Goal: Browse casually: Explore the website without a specific task or goal

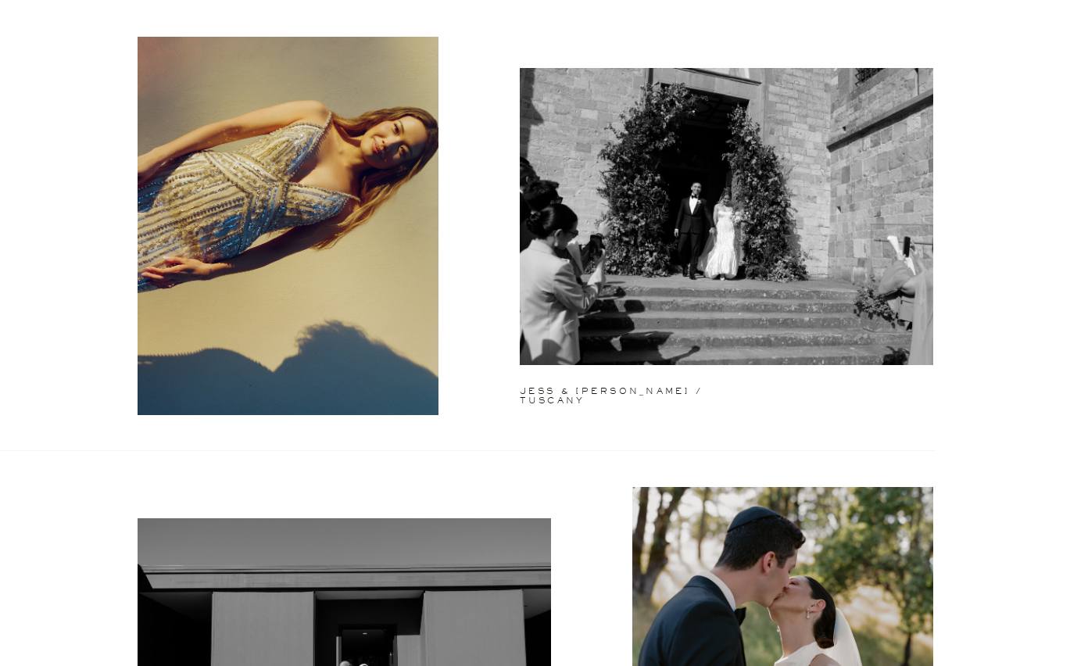
scroll to position [80, 0]
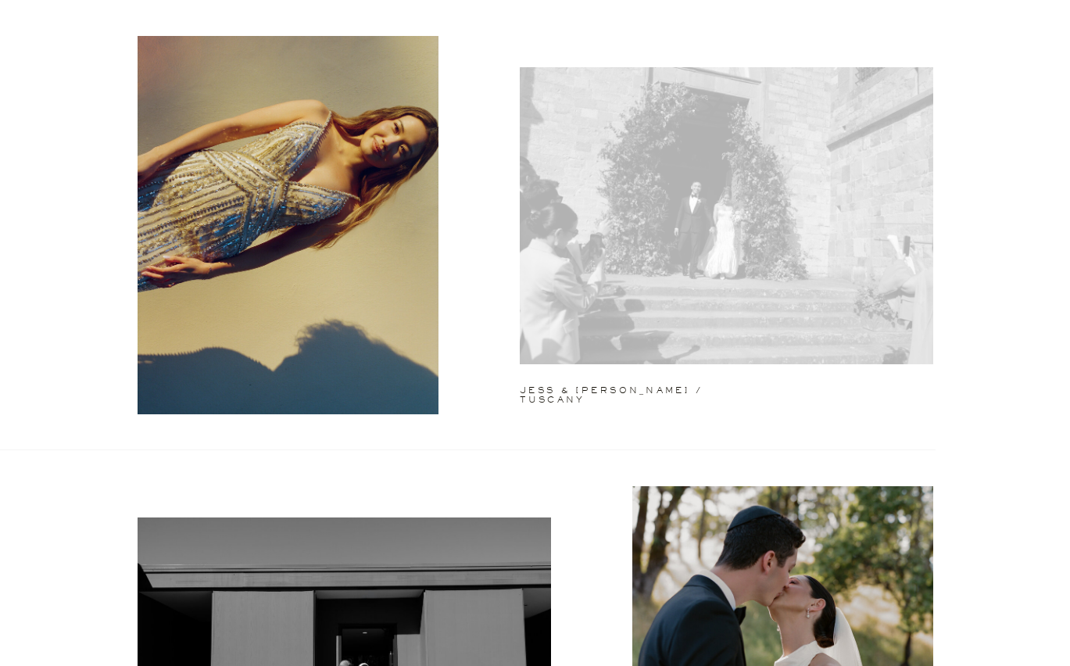
click at [572, 257] on div at bounding box center [726, 215] width 413 height 297
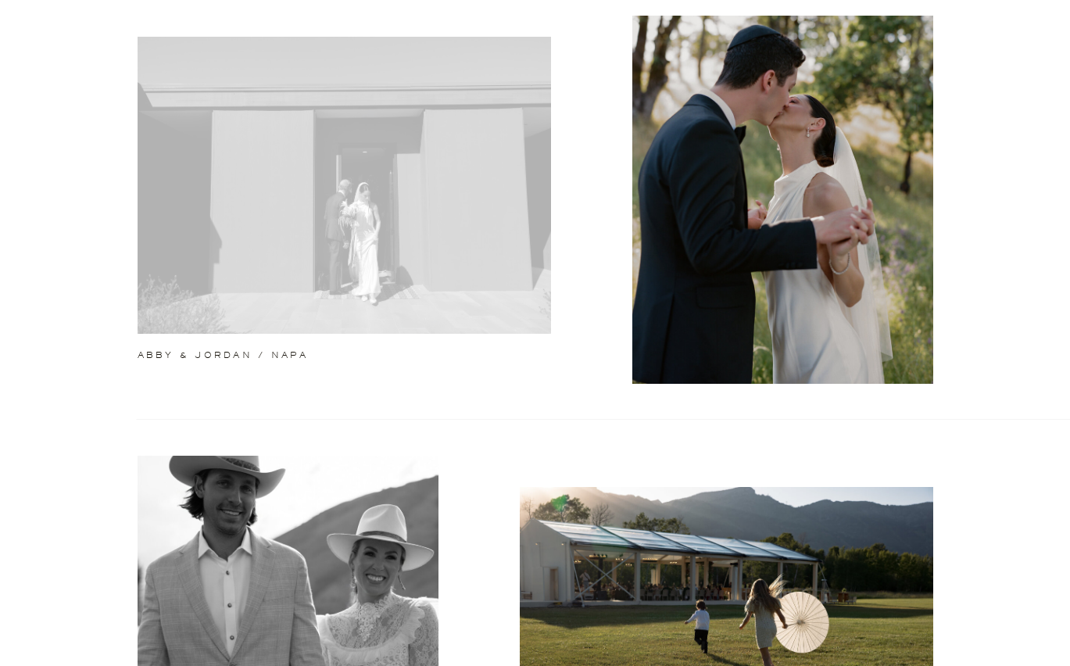
scroll to position [794, 0]
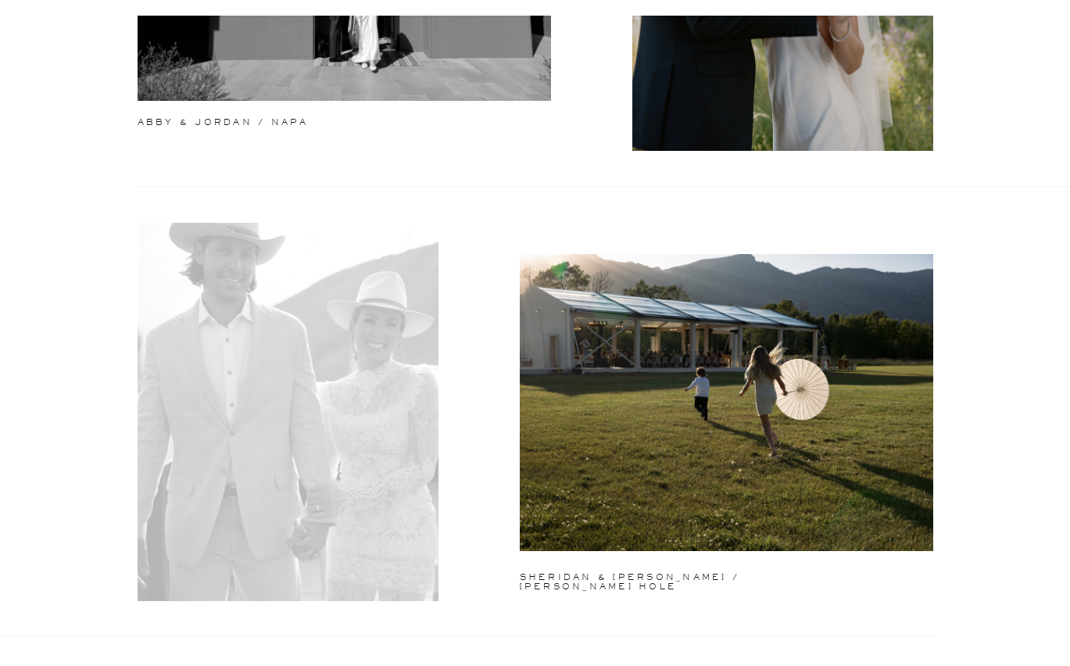
click at [367, 453] on div at bounding box center [288, 412] width 301 height 378
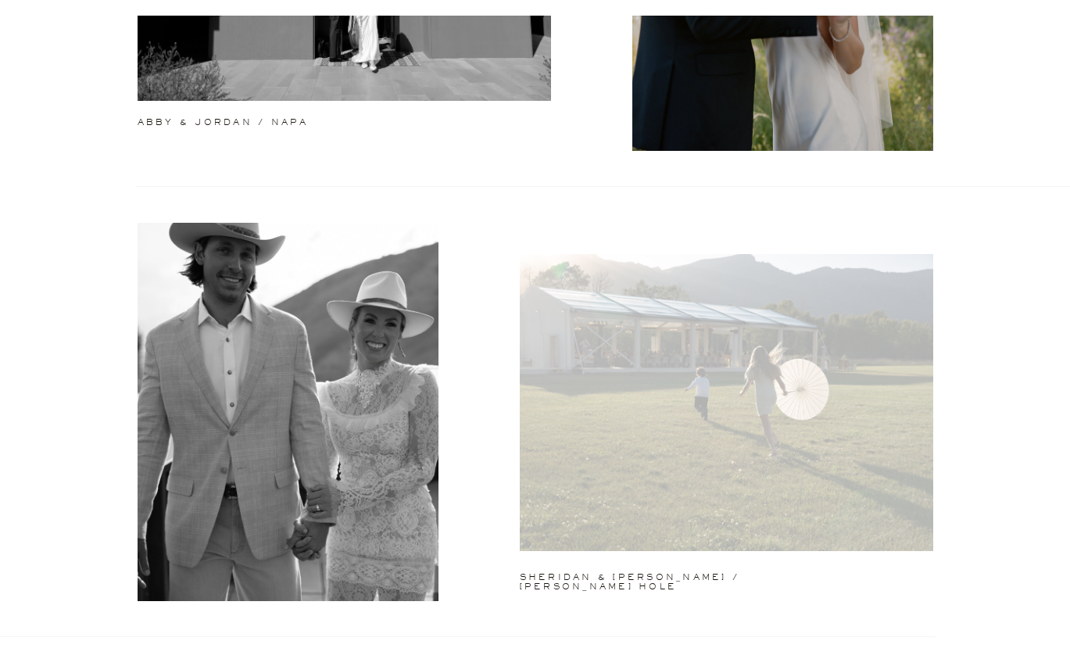
click at [569, 424] on div at bounding box center [726, 402] width 413 height 297
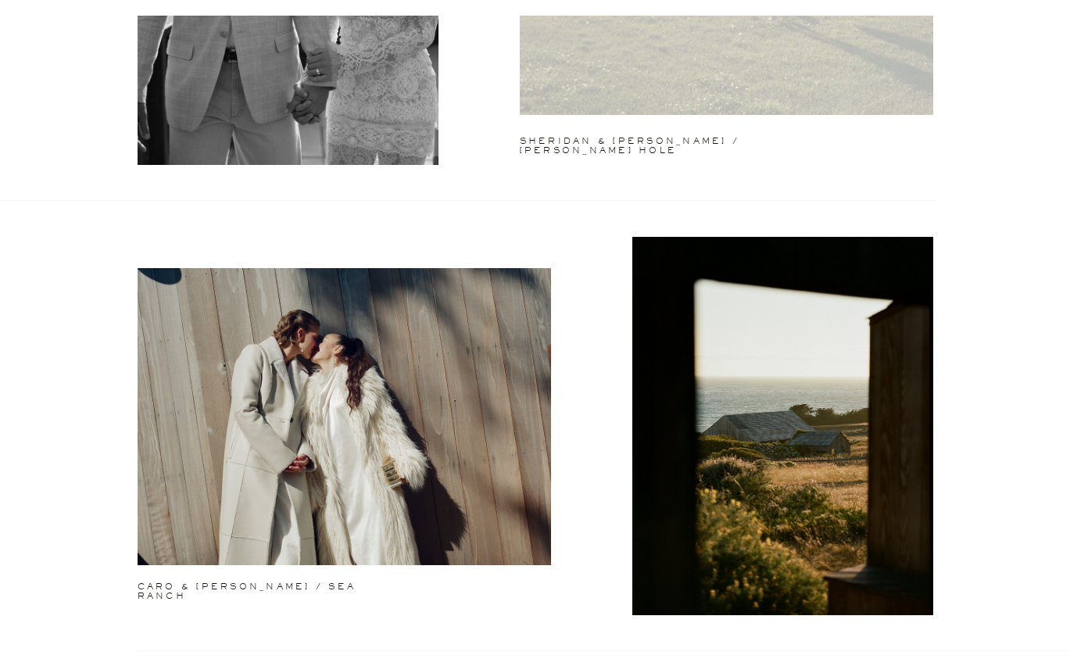
scroll to position [1357, 0]
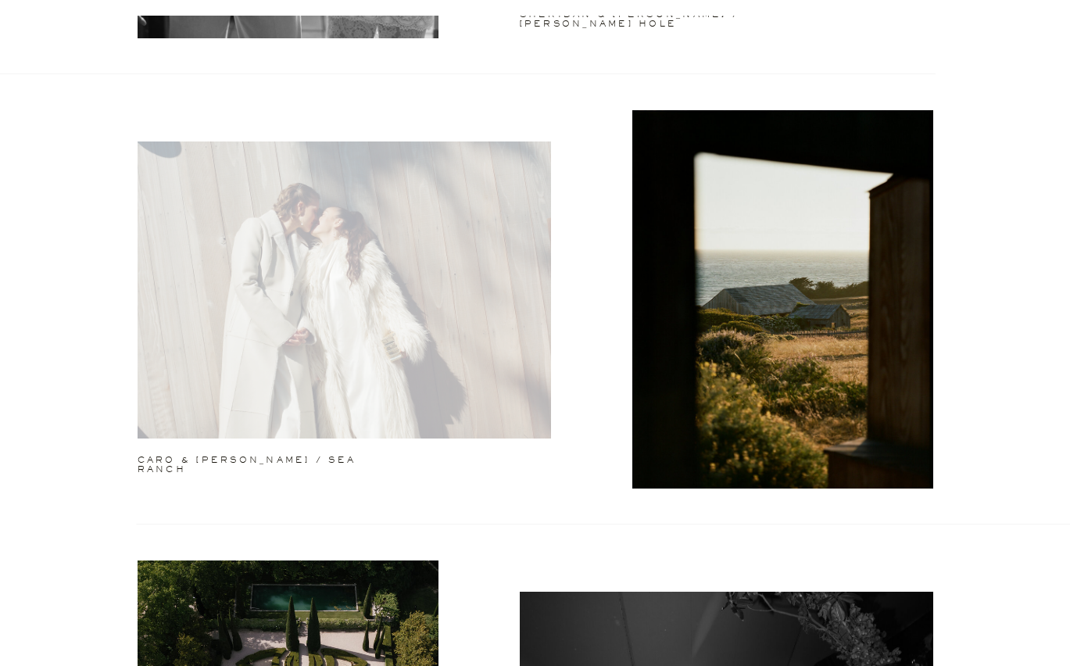
click at [452, 388] on div at bounding box center [344, 289] width 413 height 297
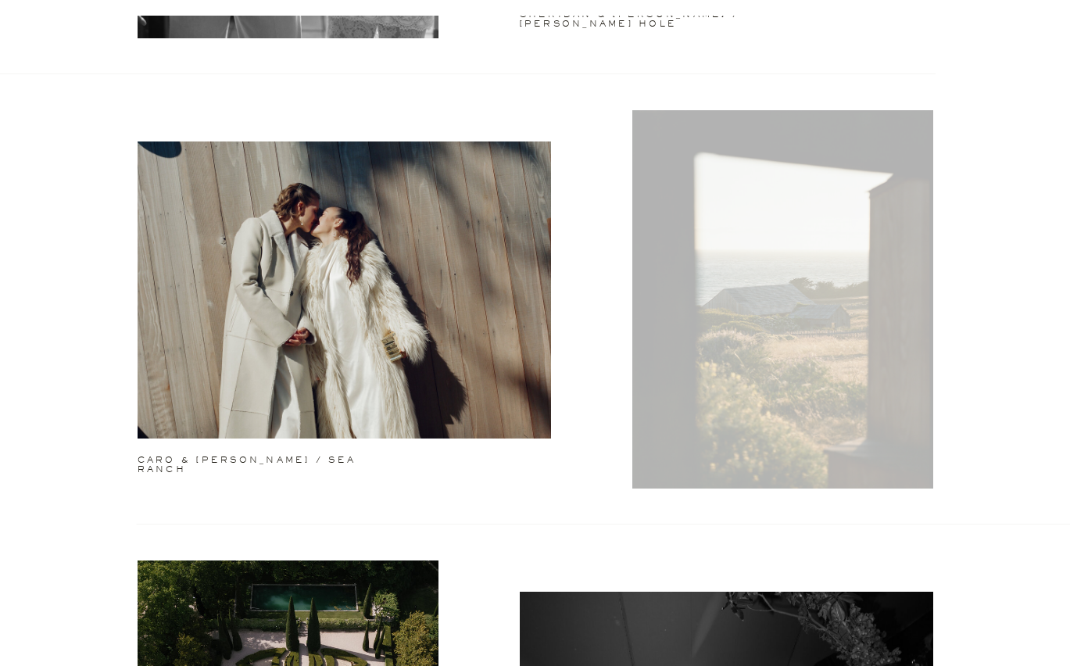
click at [710, 370] on div at bounding box center [782, 299] width 301 height 378
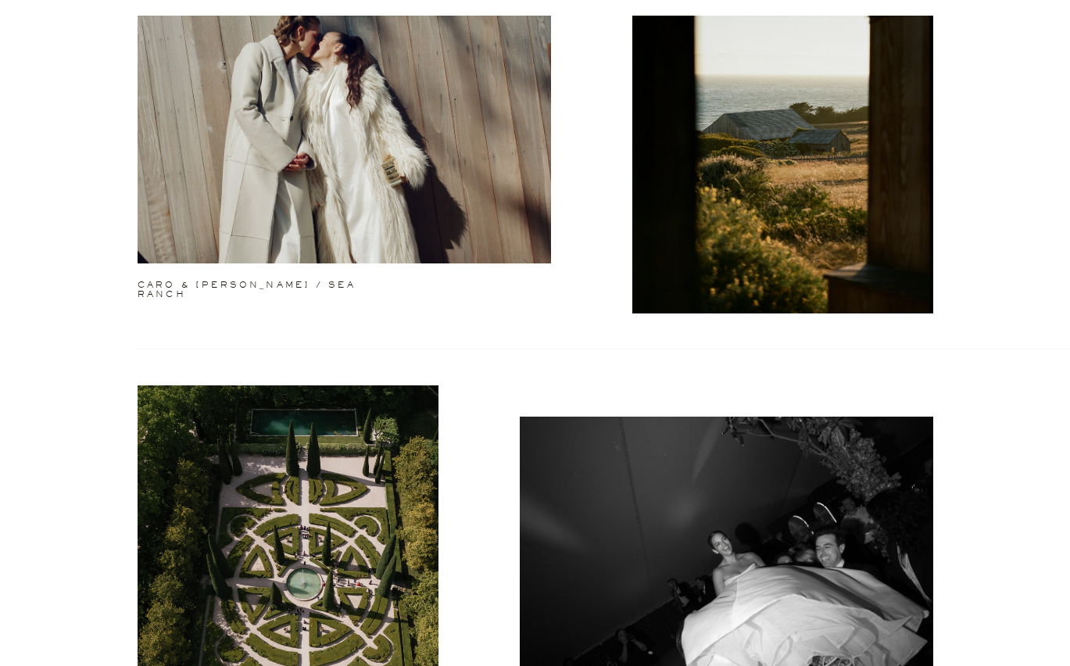
scroll to position [1822, 0]
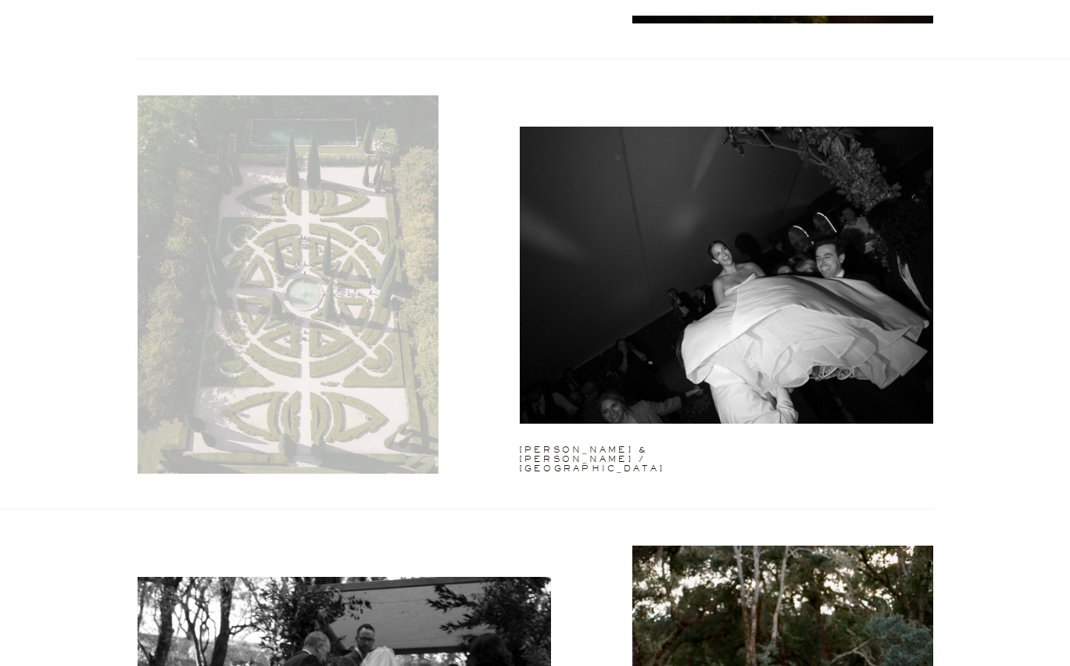
click at [406, 398] on div at bounding box center [288, 284] width 301 height 378
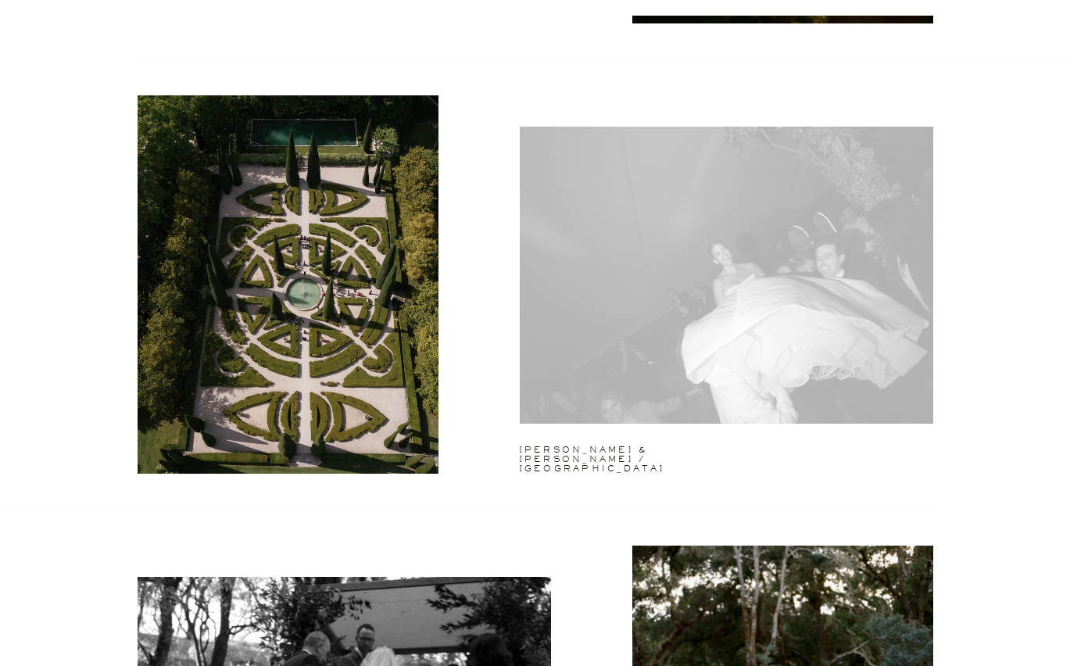
click at [589, 345] on div at bounding box center [726, 275] width 413 height 297
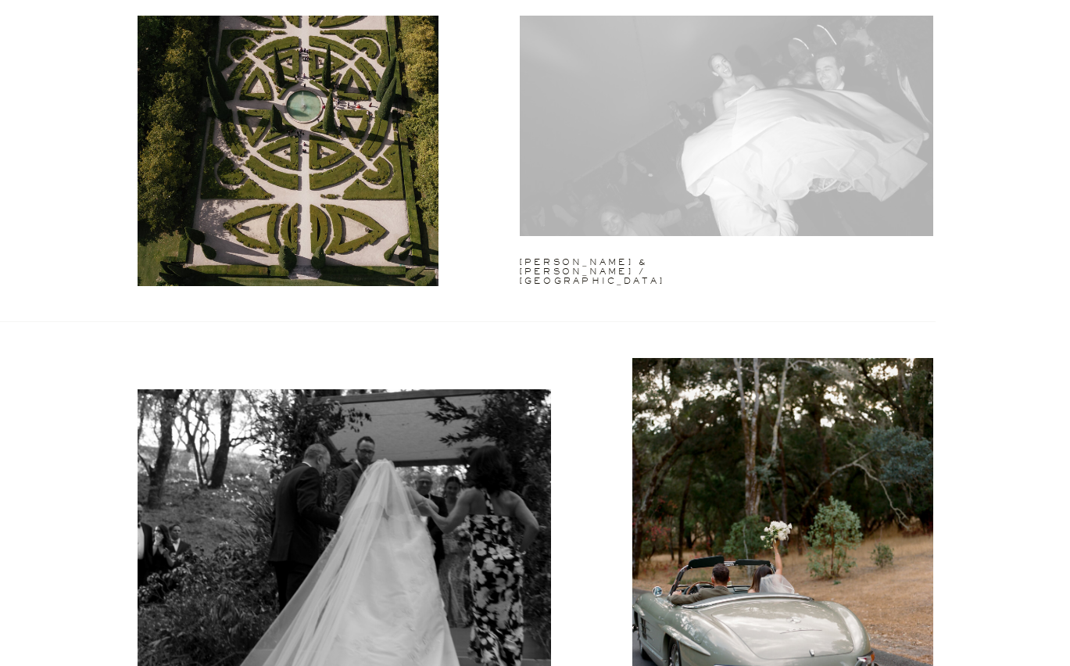
scroll to position [2302, 0]
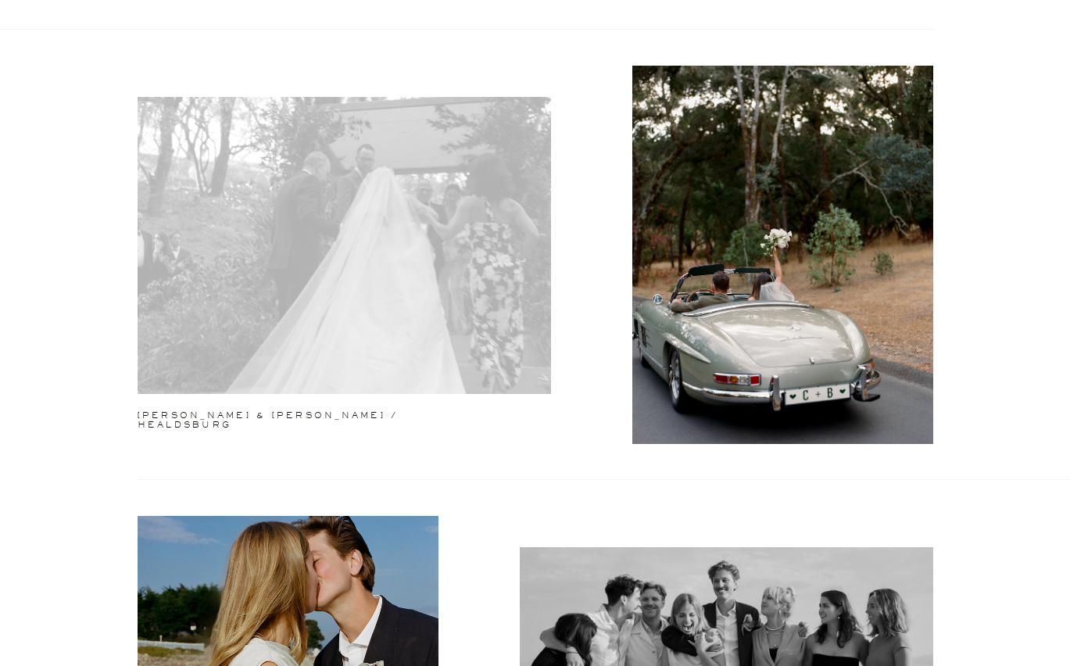
click at [456, 327] on div at bounding box center [344, 245] width 413 height 297
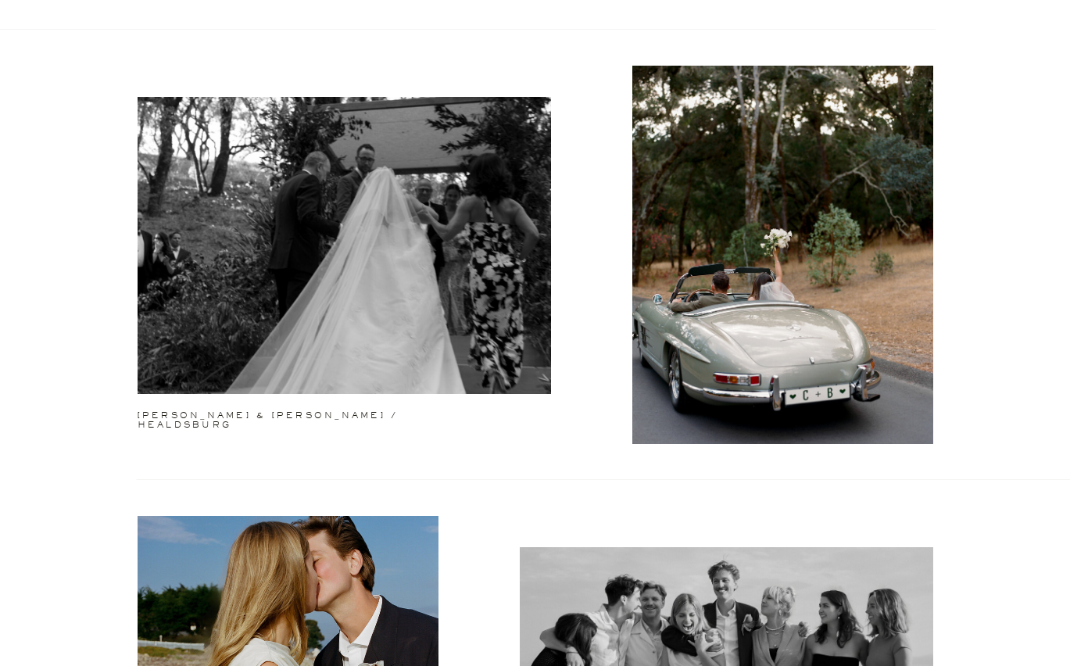
click at [631, 306] on div "Inquire commercial wedding About jess & matt / tuscany abby & jordan / napa she…" at bounding box center [535, 18] width 1070 height 4641
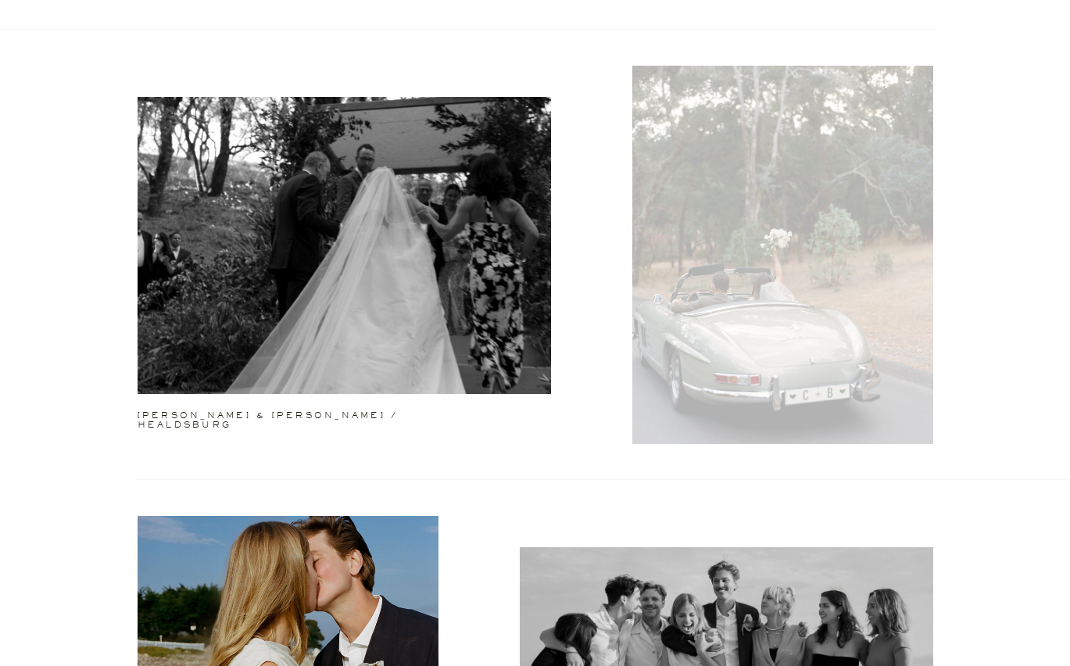
click at [641, 305] on div at bounding box center [782, 255] width 301 height 378
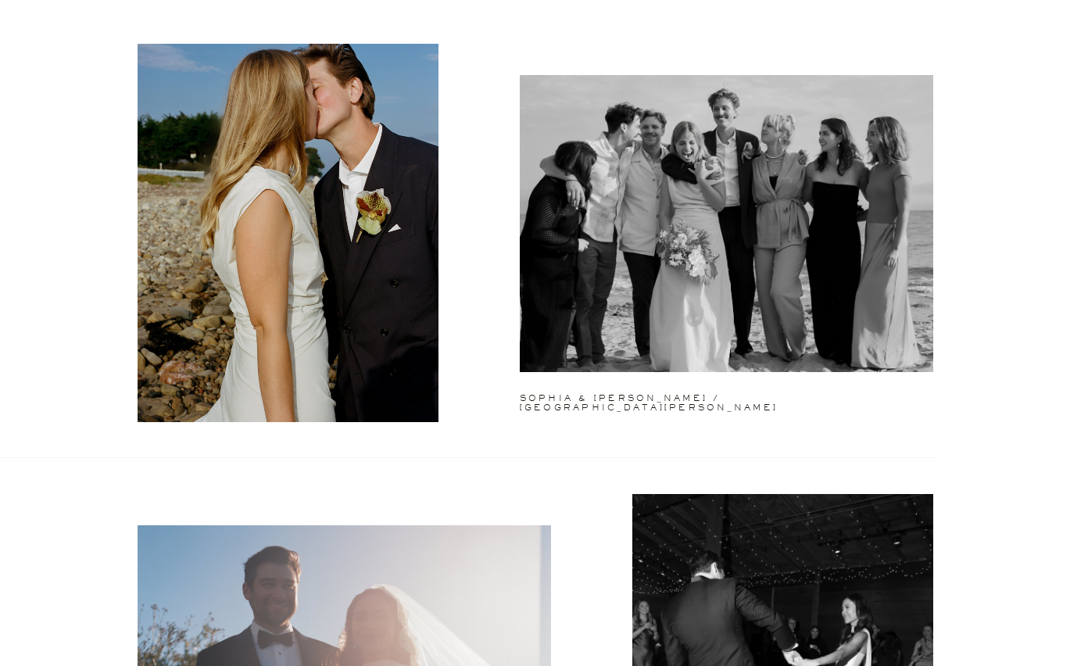
scroll to position [2817, 0]
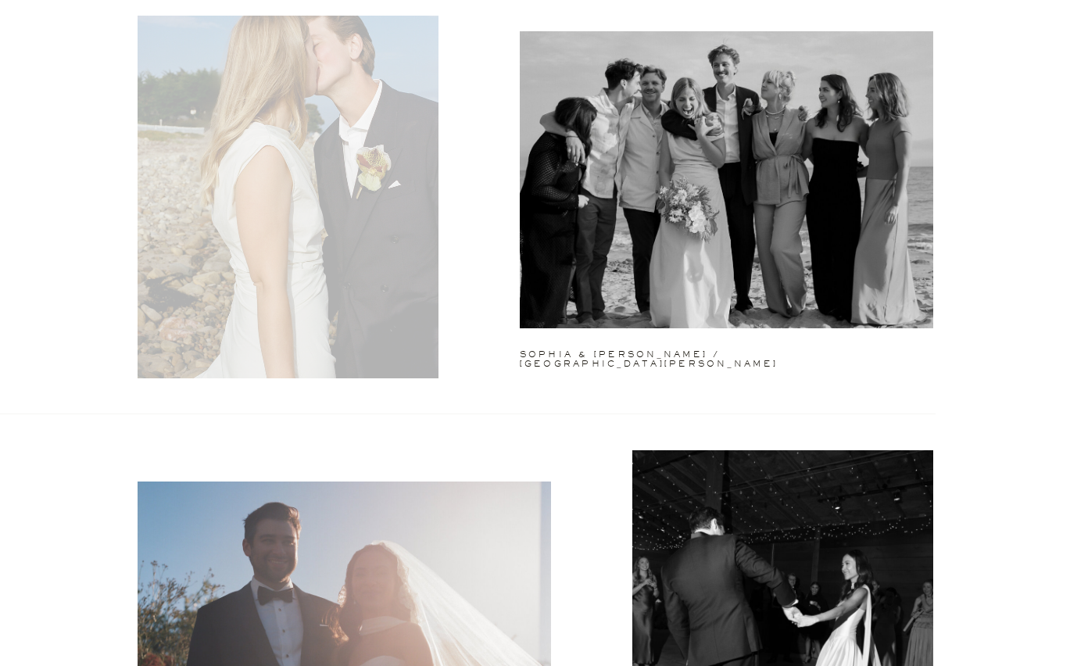
click at [381, 327] on div at bounding box center [288, 189] width 301 height 378
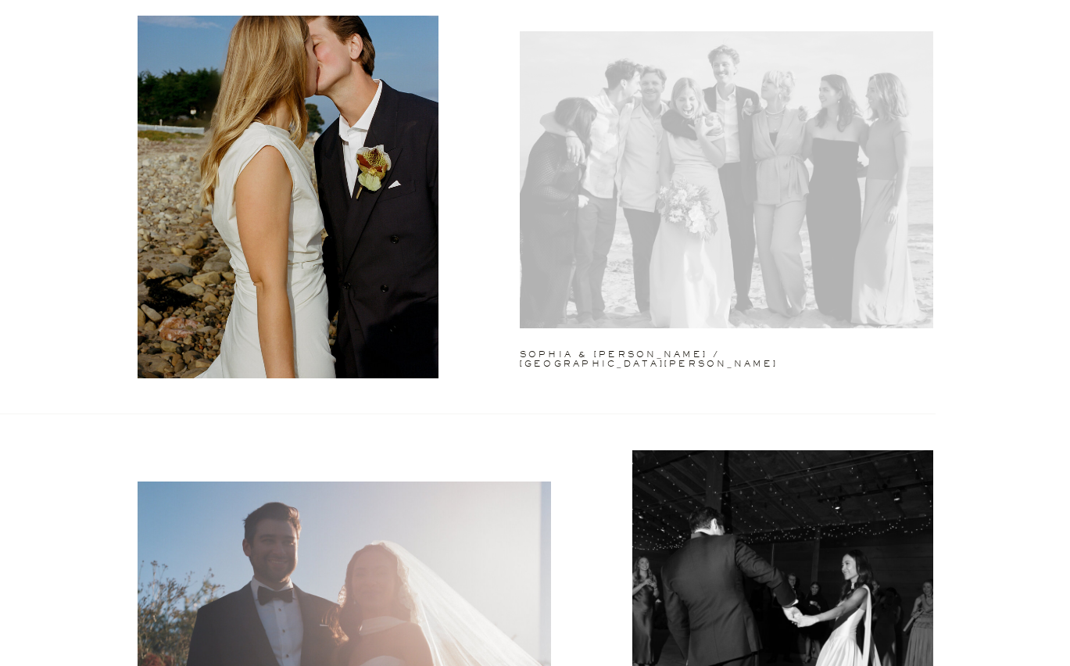
click at [600, 279] on div at bounding box center [726, 179] width 413 height 297
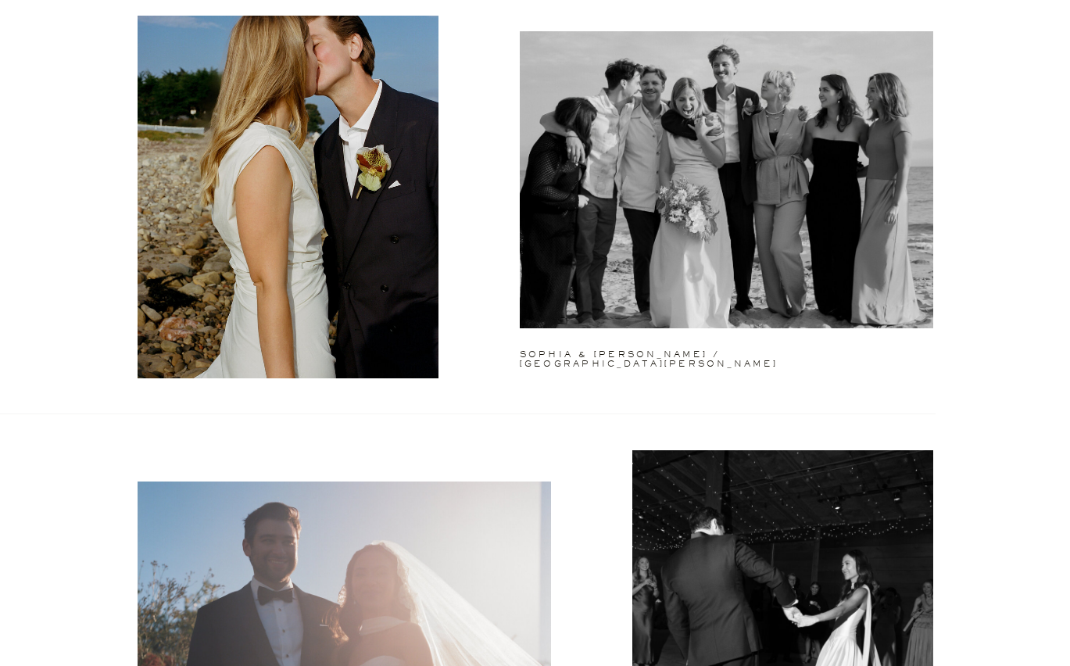
scroll to position [3130, 0]
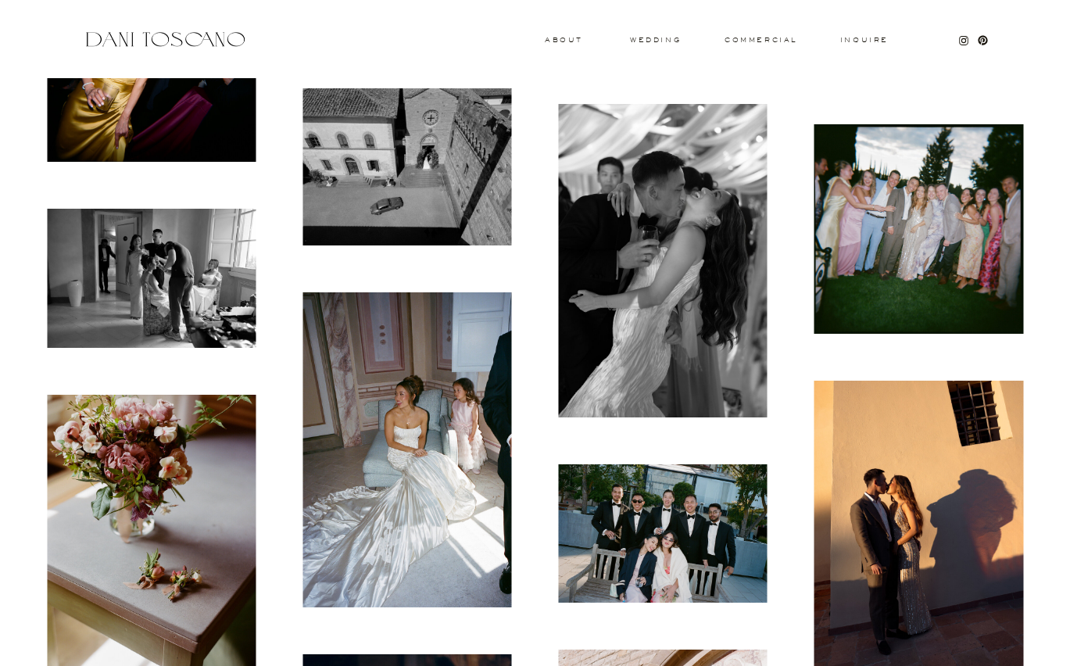
scroll to position [7548, 0]
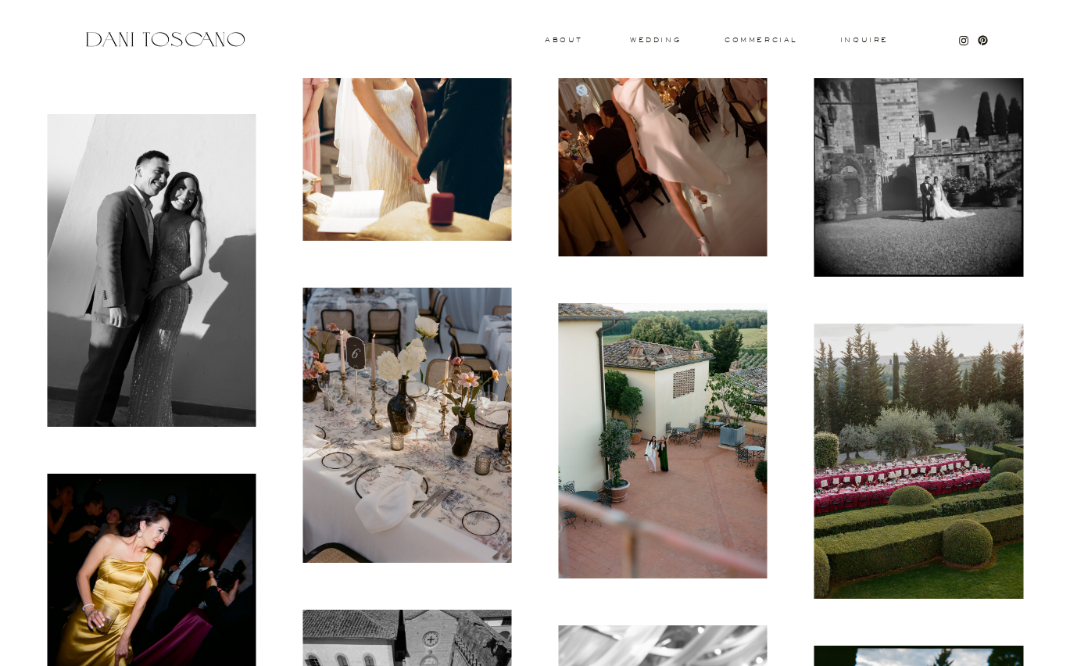
click at [378, 377] on img at bounding box center [406, 425] width 209 height 275
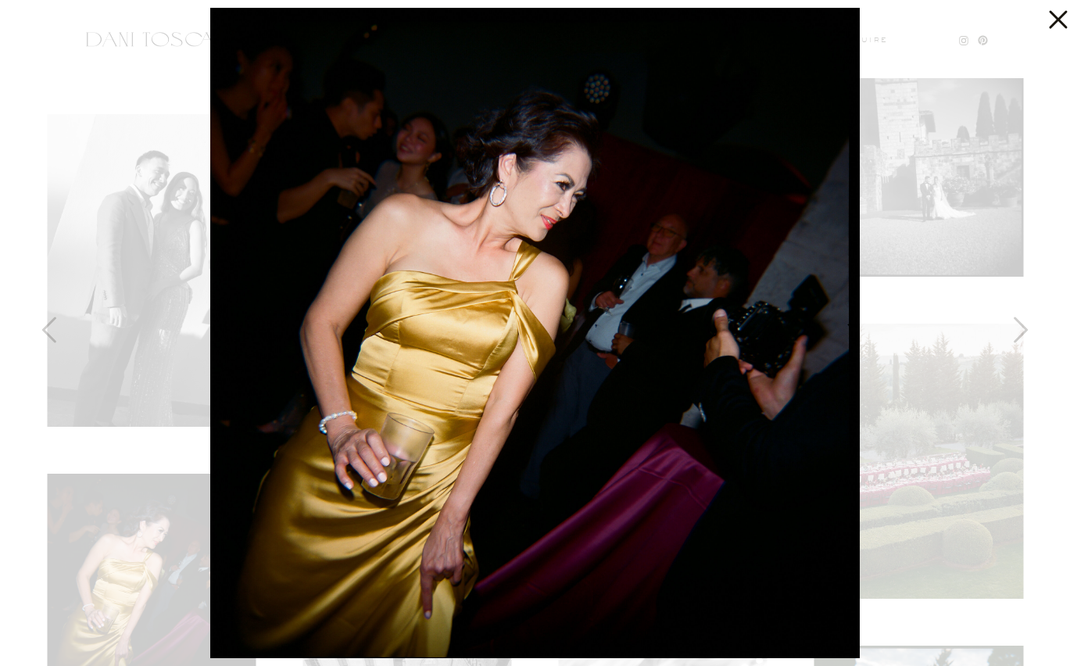
click at [1058, 17] on icon at bounding box center [1054, 15] width 31 height 31
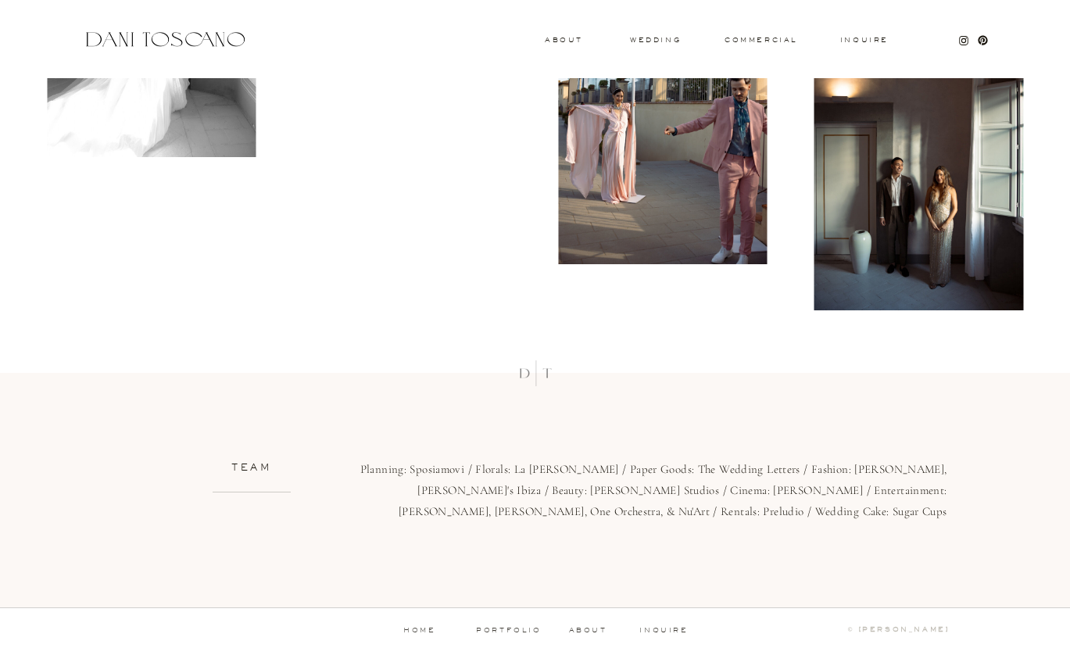
scroll to position [12133, 0]
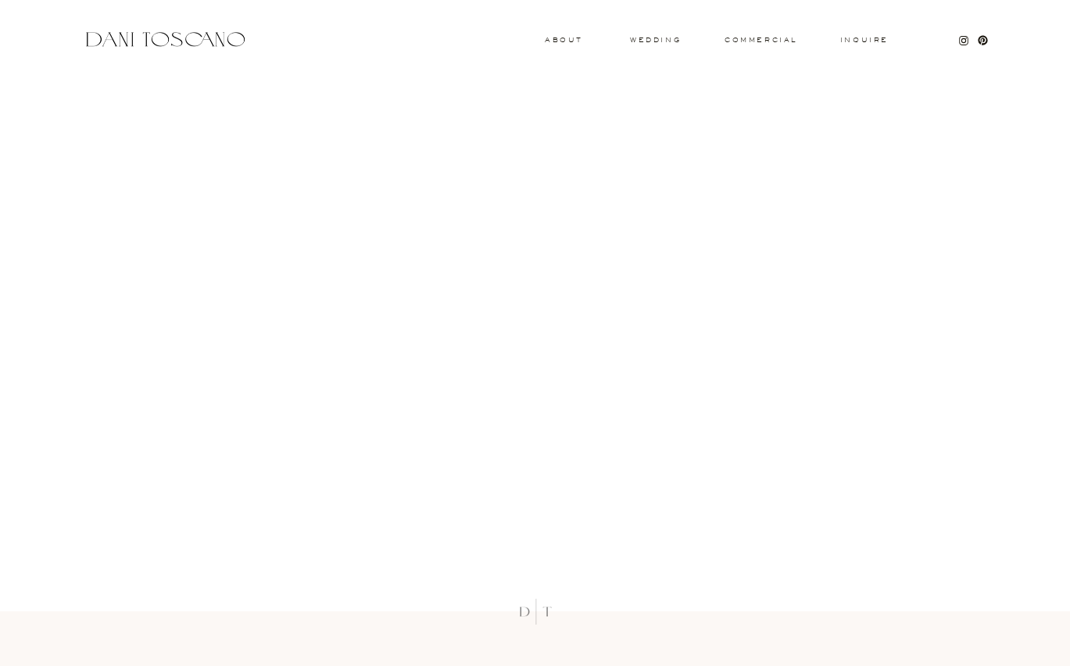
scroll to position [12617, 0]
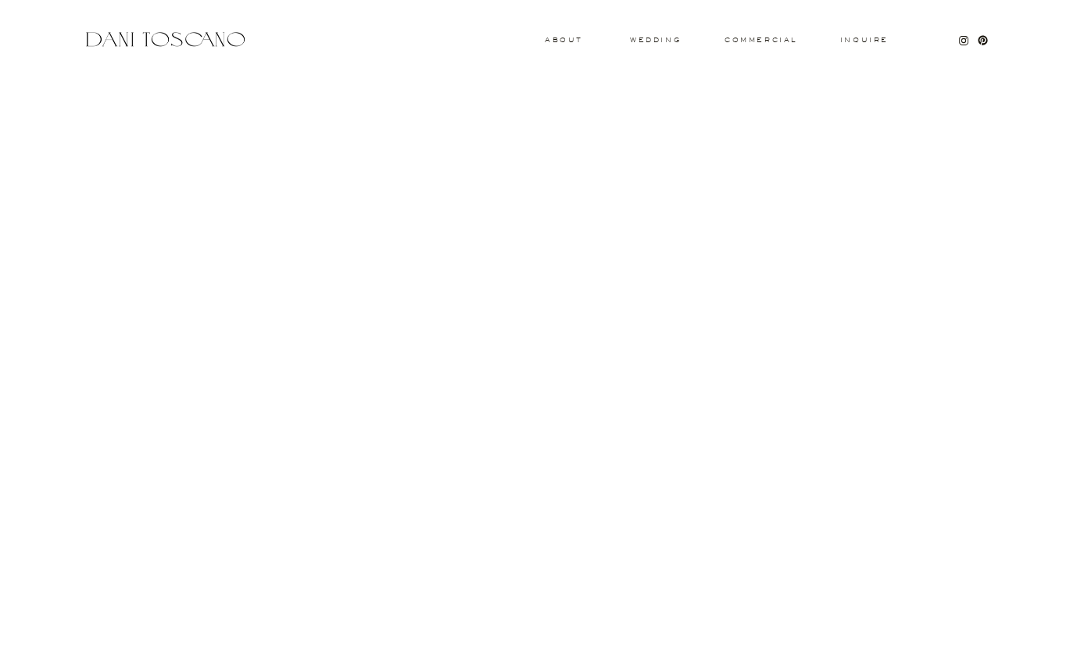
scroll to position [15858, 0]
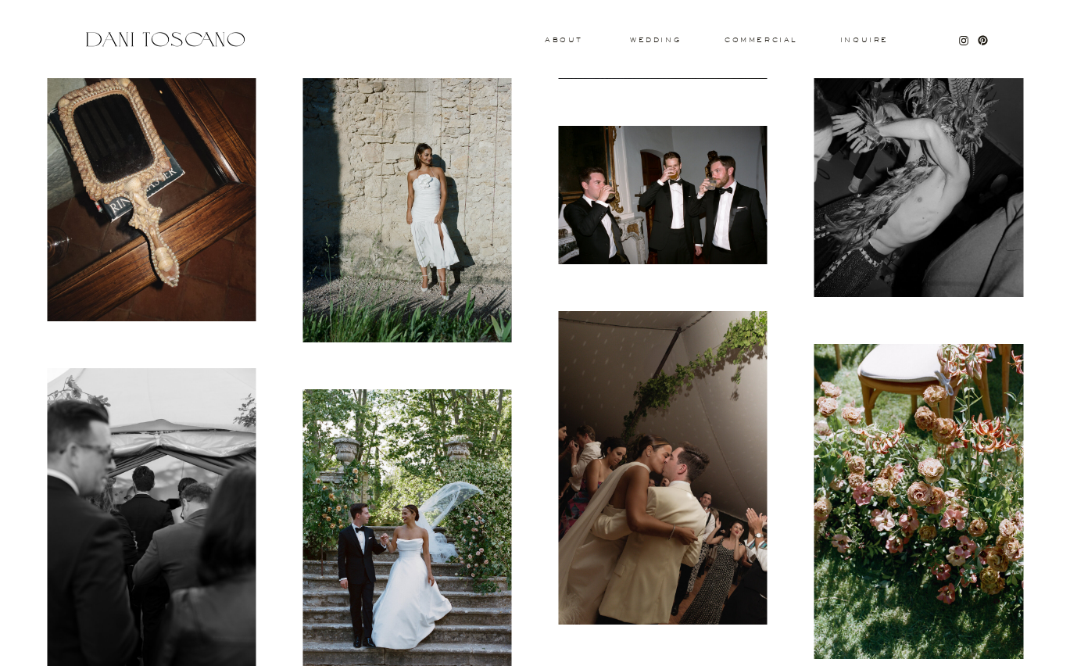
scroll to position [6756, 0]
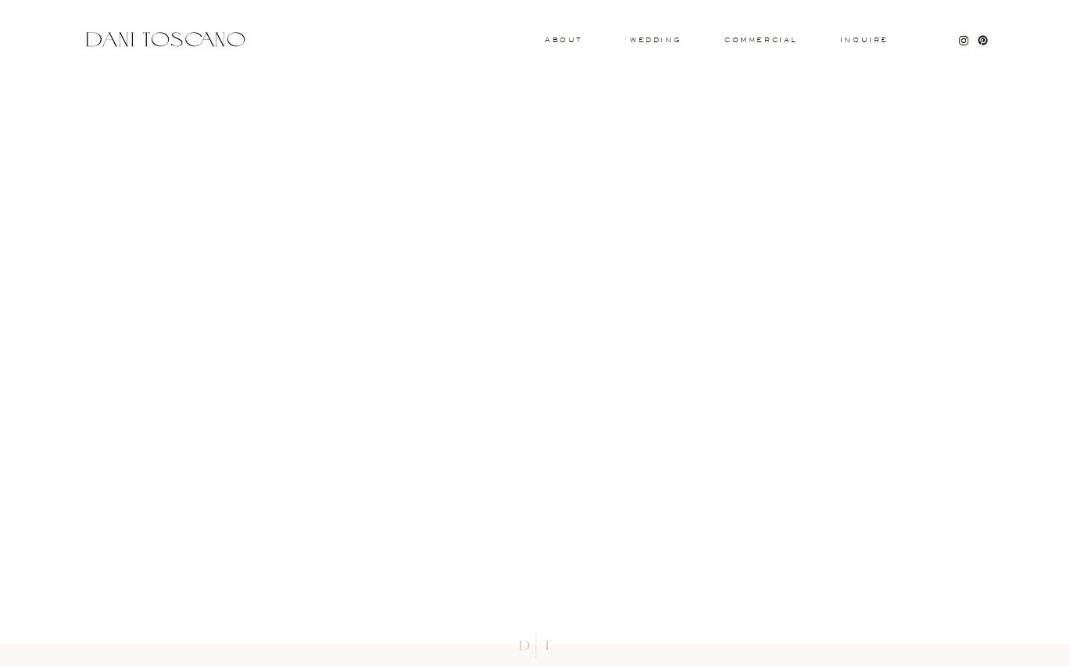
scroll to position [11494, 0]
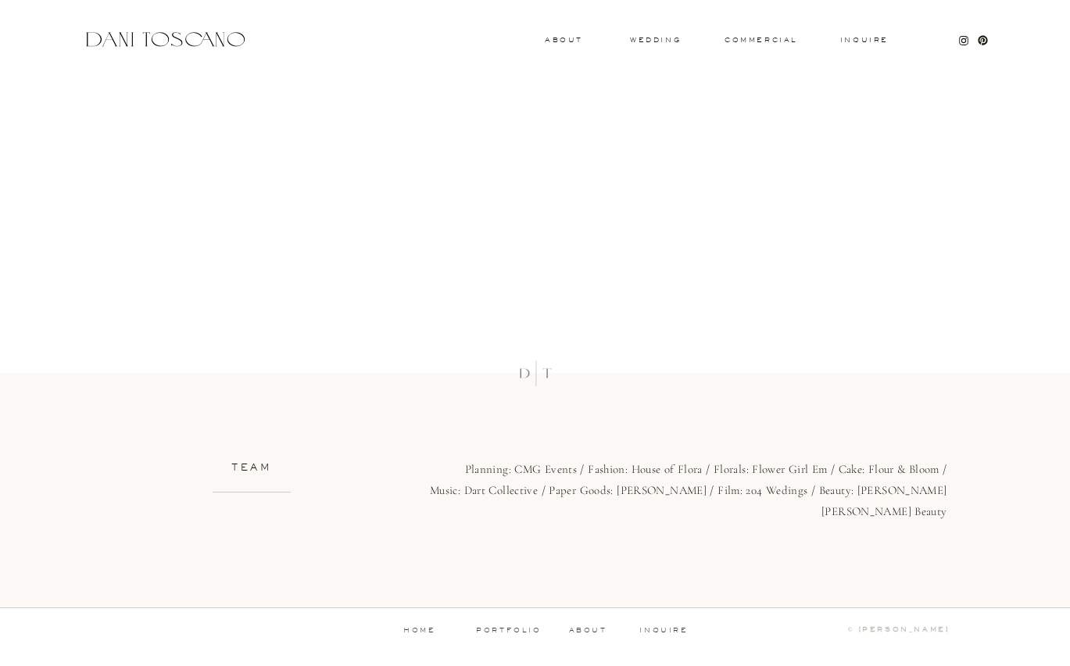
scroll to position [12112, 0]
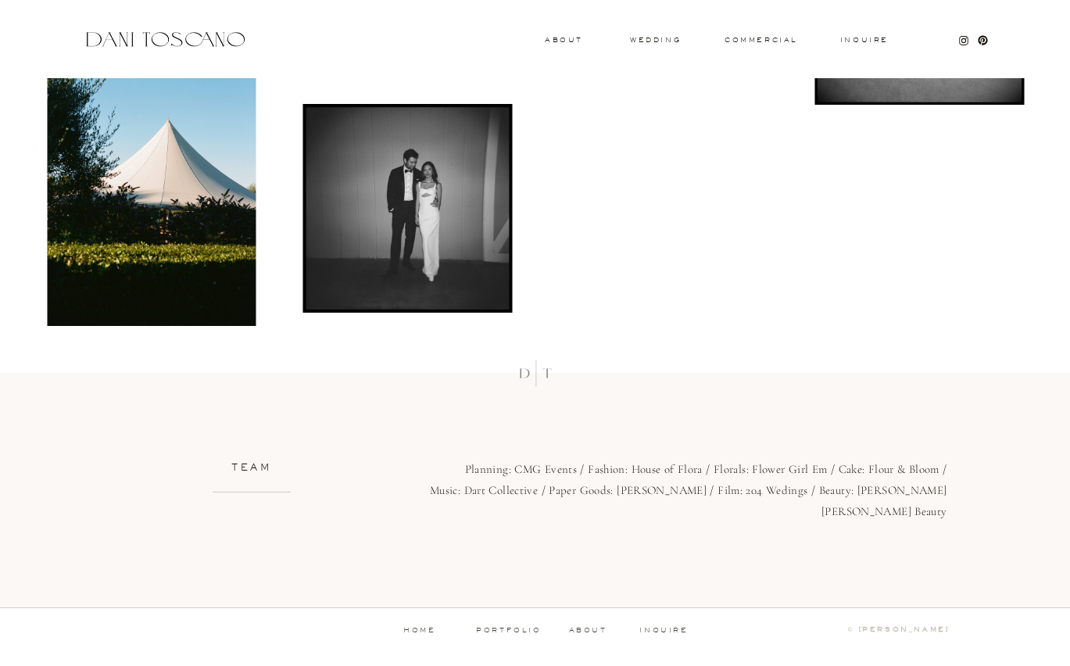
click at [656, 469] on p "Planning: CMG Events / Fashion: House of Flora / Florals: Flower Girl Em / Cake…" at bounding box center [646, 489] width 602 height 61
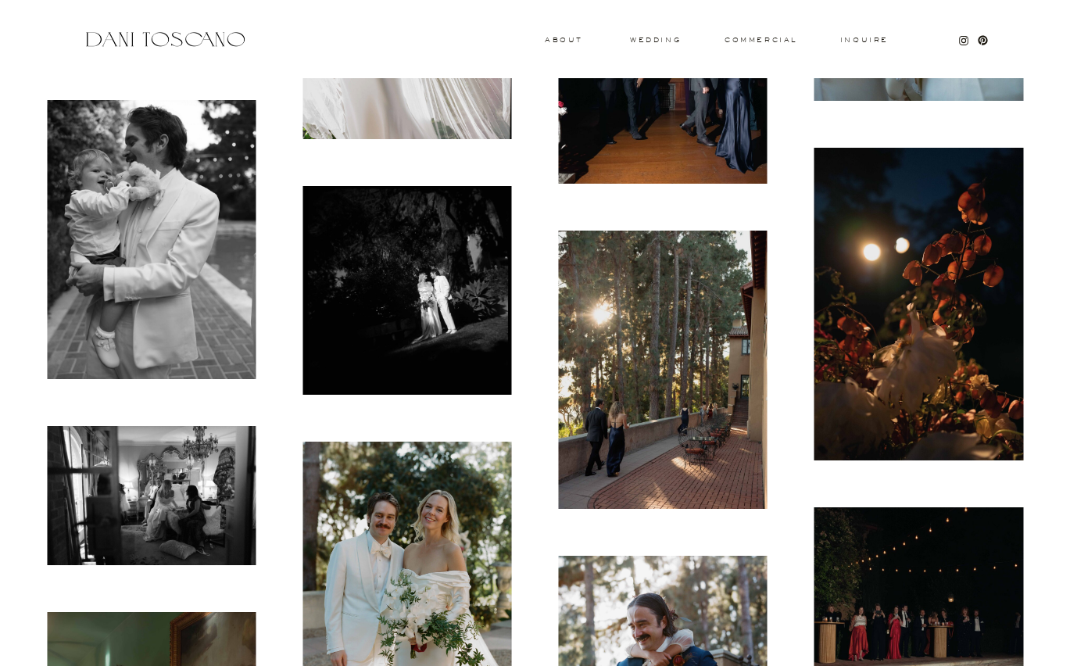
scroll to position [2889, 0]
